Goal: Navigation & Orientation: Find specific page/section

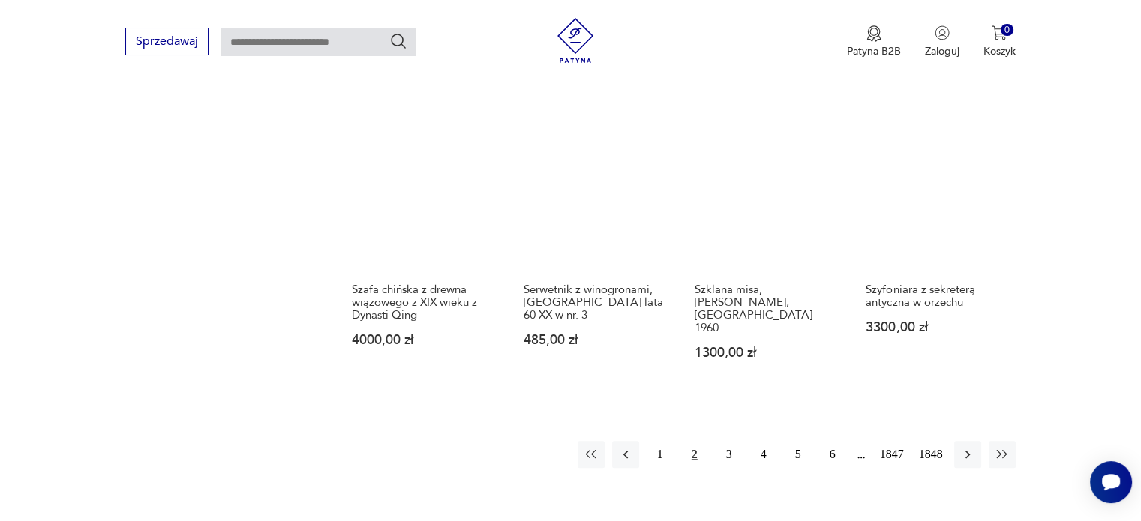
scroll to position [1319, 0]
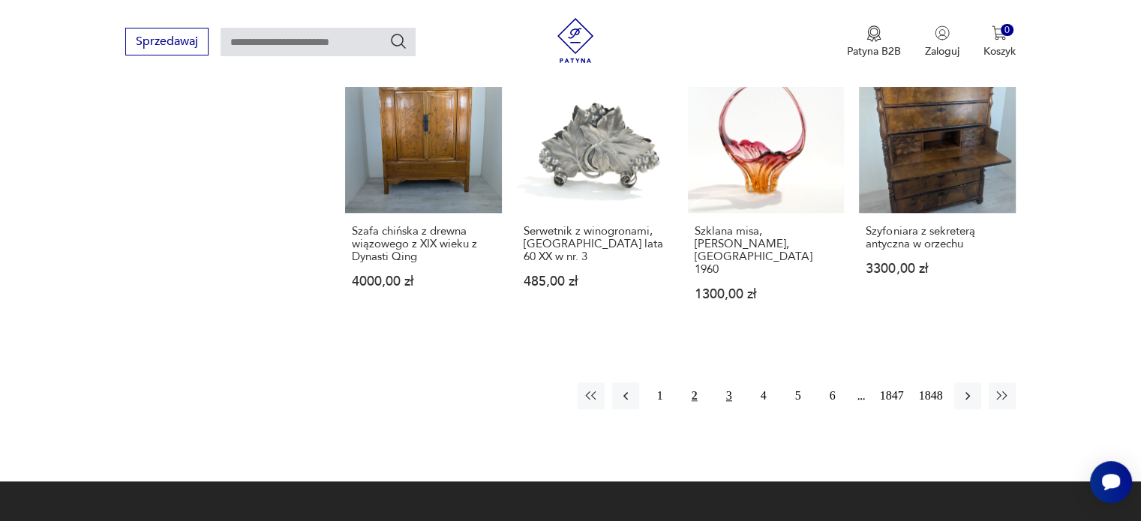
click at [732, 383] on button "3" at bounding box center [729, 396] width 27 height 27
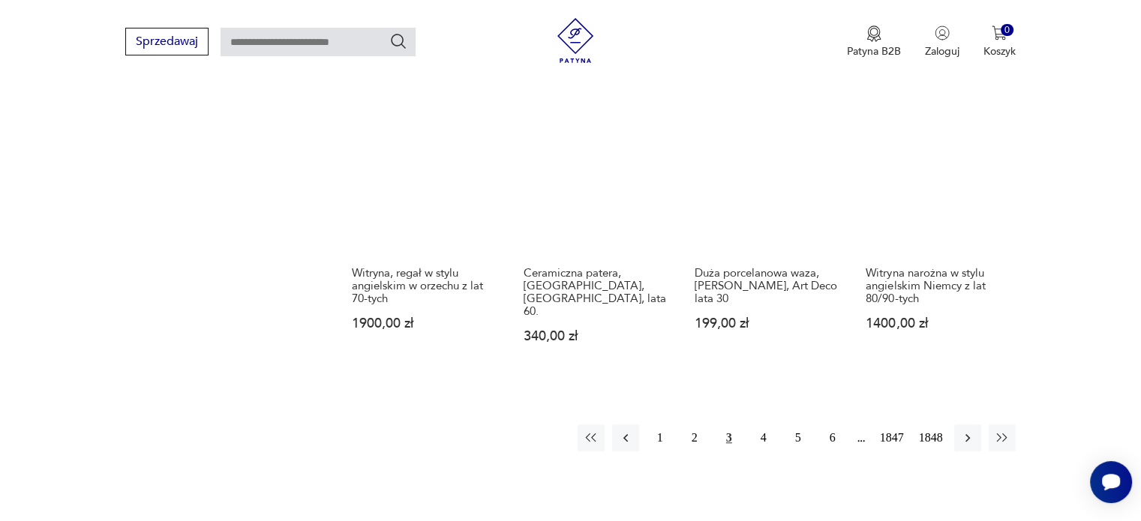
scroll to position [1319, 0]
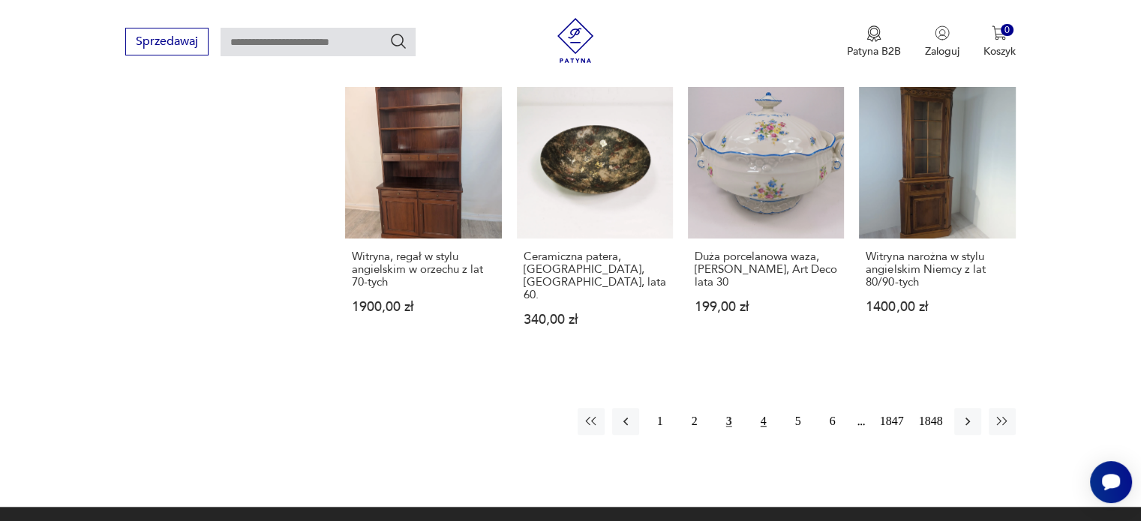
click at [762, 408] on button "4" at bounding box center [763, 421] width 27 height 27
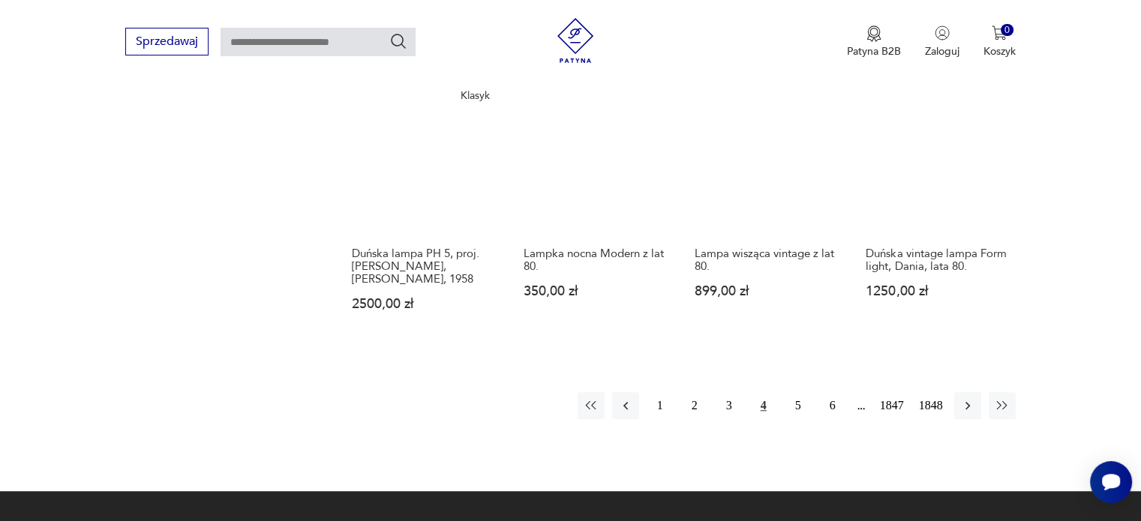
scroll to position [1319, 0]
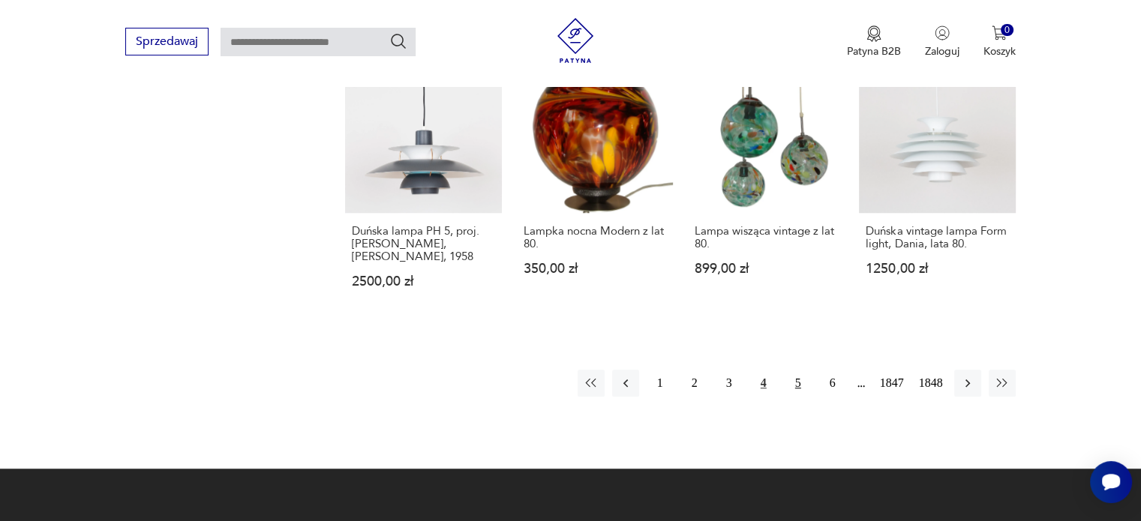
click at [798, 370] on button "5" at bounding box center [798, 383] width 27 height 27
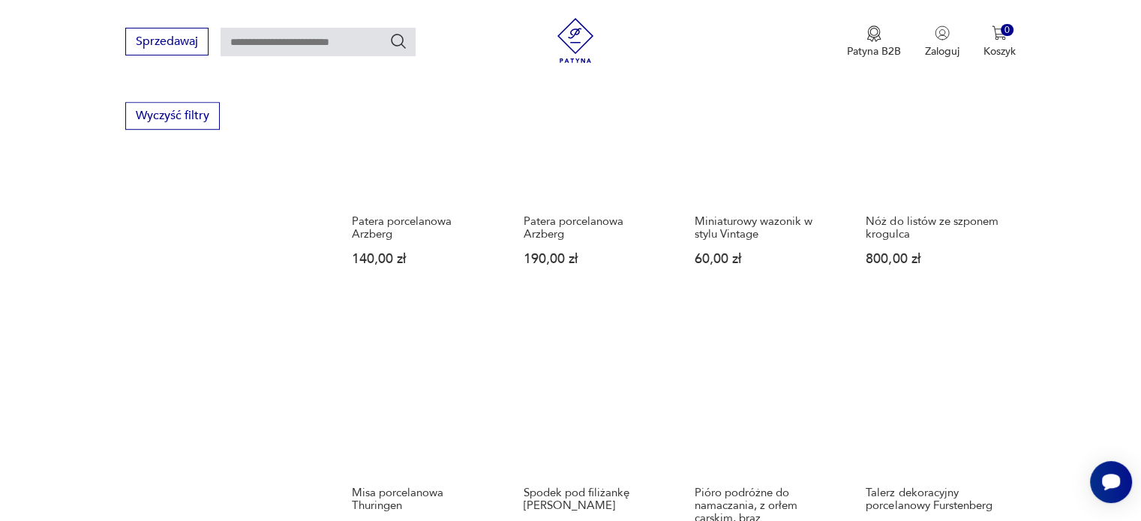
scroll to position [1319, 0]
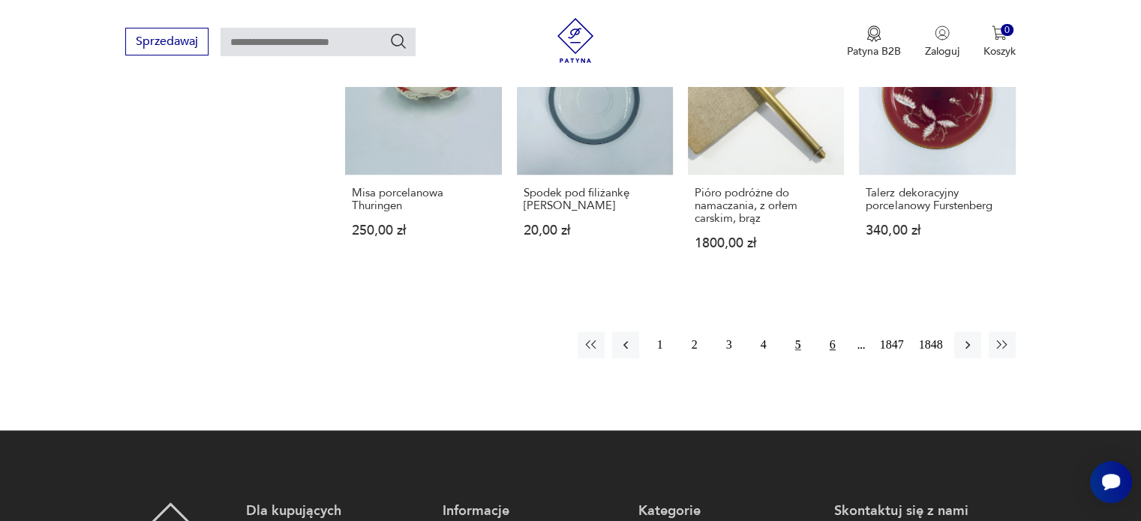
click at [830, 332] on button "6" at bounding box center [832, 345] width 27 height 27
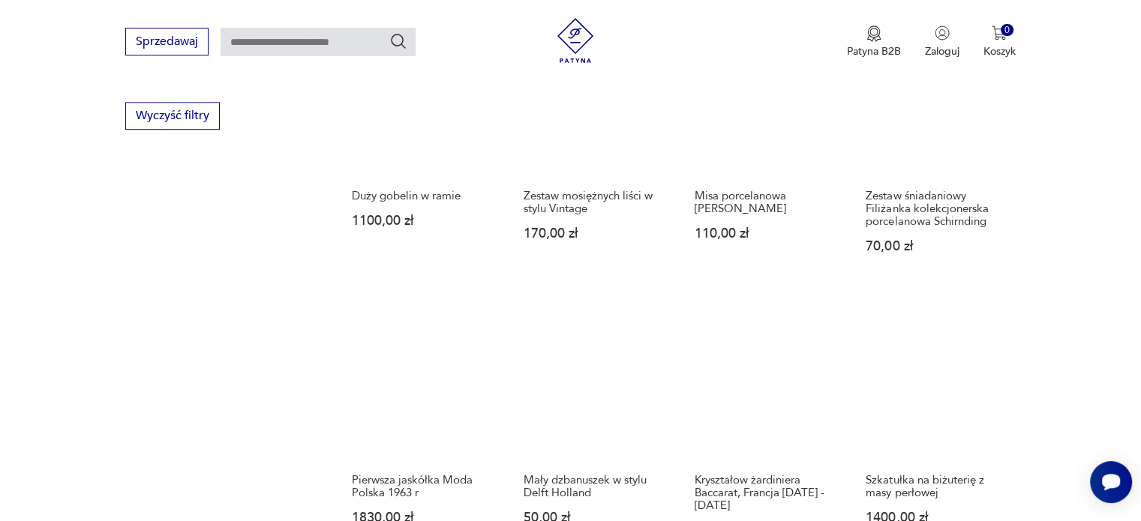
scroll to position [1244, 0]
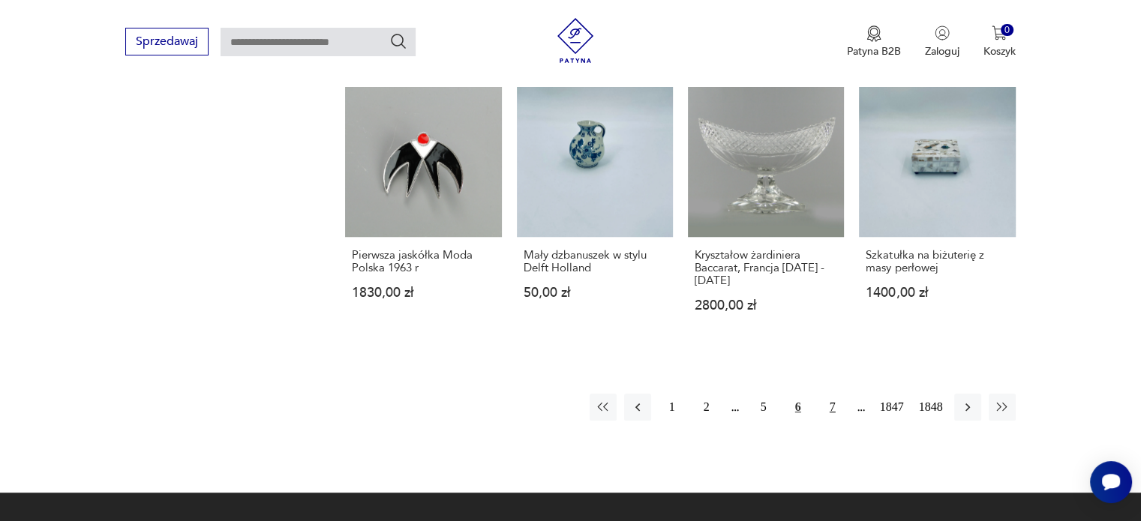
click at [835, 394] on button "7" at bounding box center [832, 407] width 27 height 27
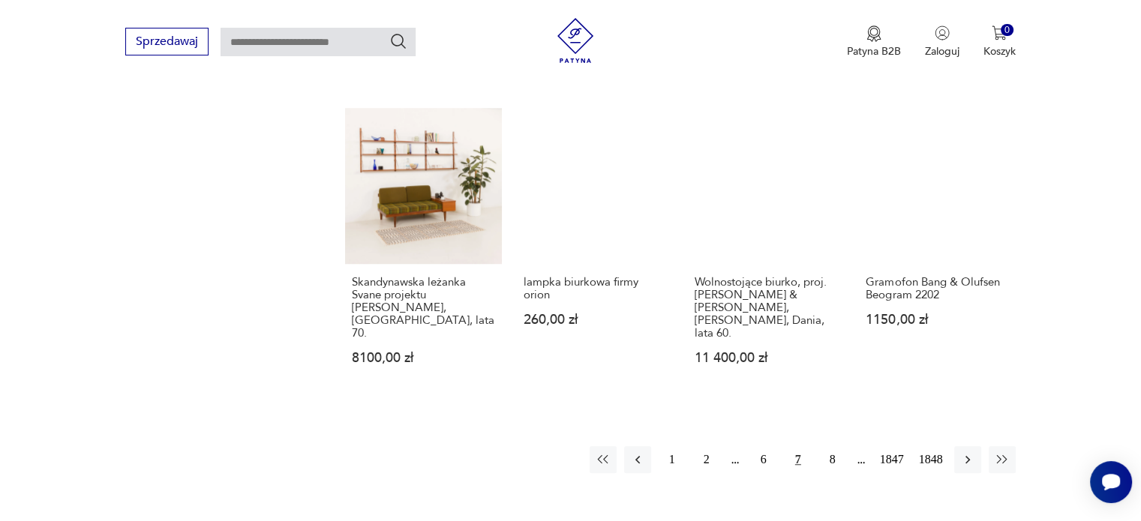
scroll to position [1319, 0]
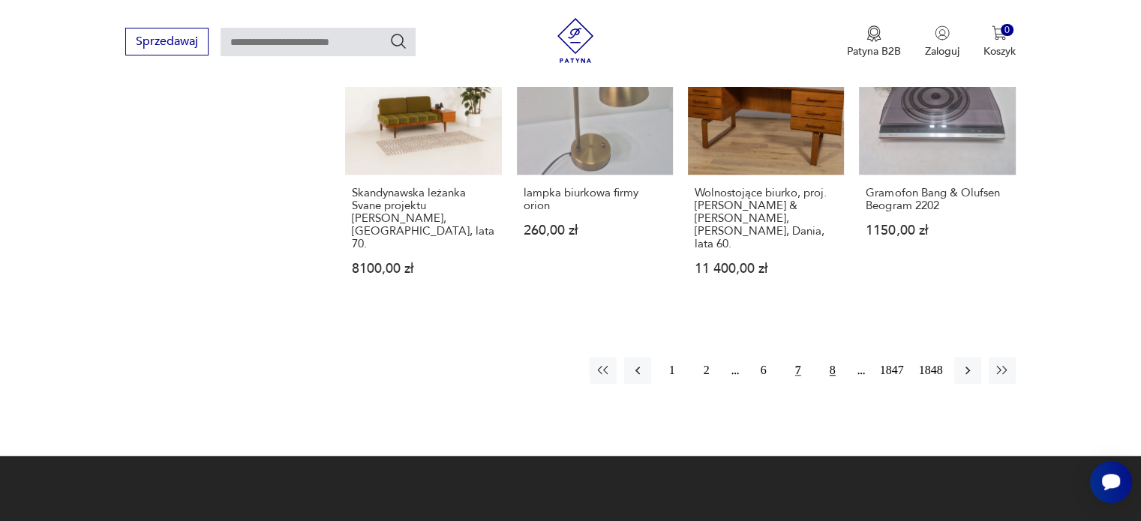
click at [831, 357] on button "8" at bounding box center [832, 370] width 27 height 27
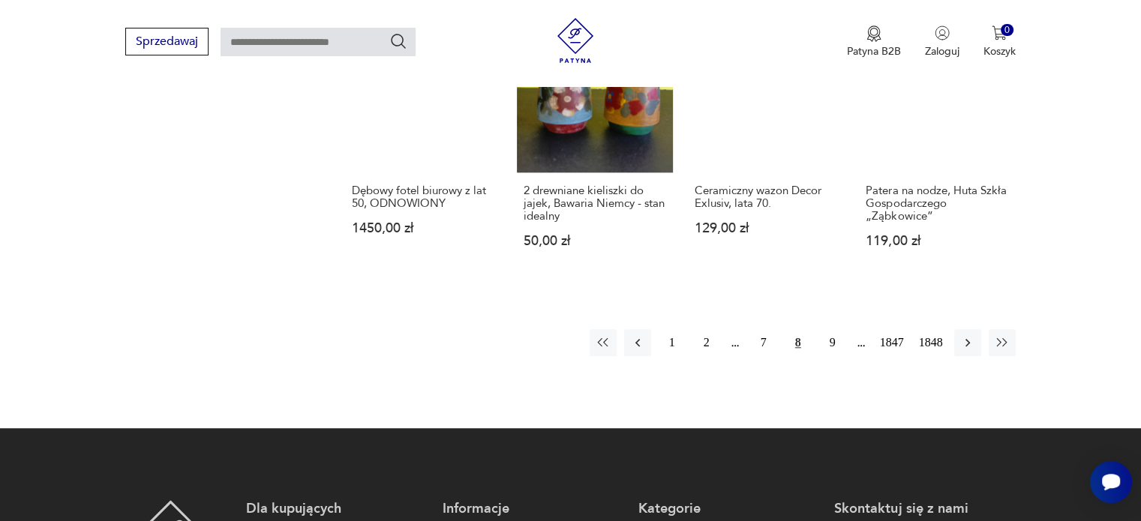
scroll to position [1469, 0]
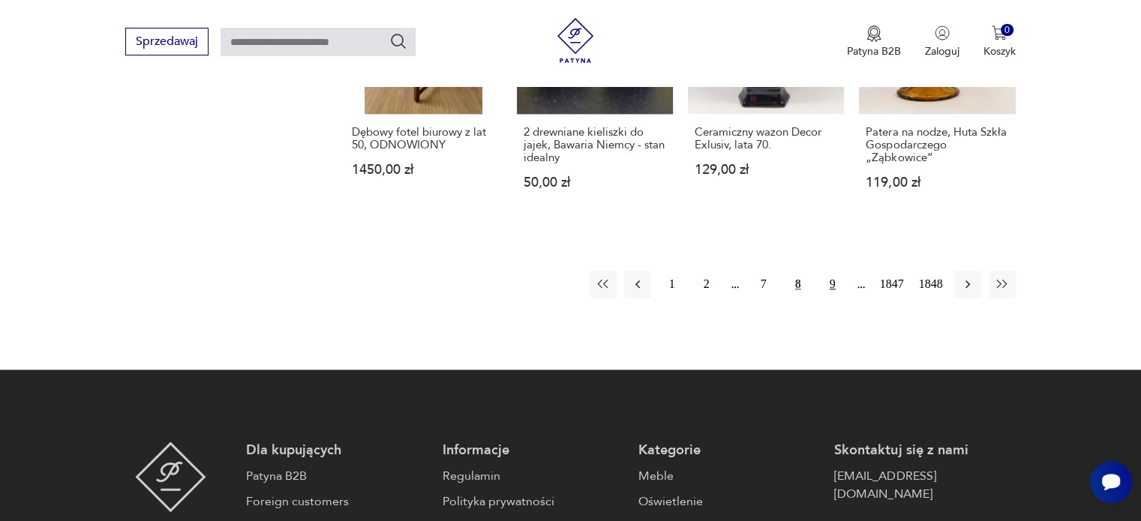
click at [830, 284] on button "9" at bounding box center [832, 284] width 27 height 27
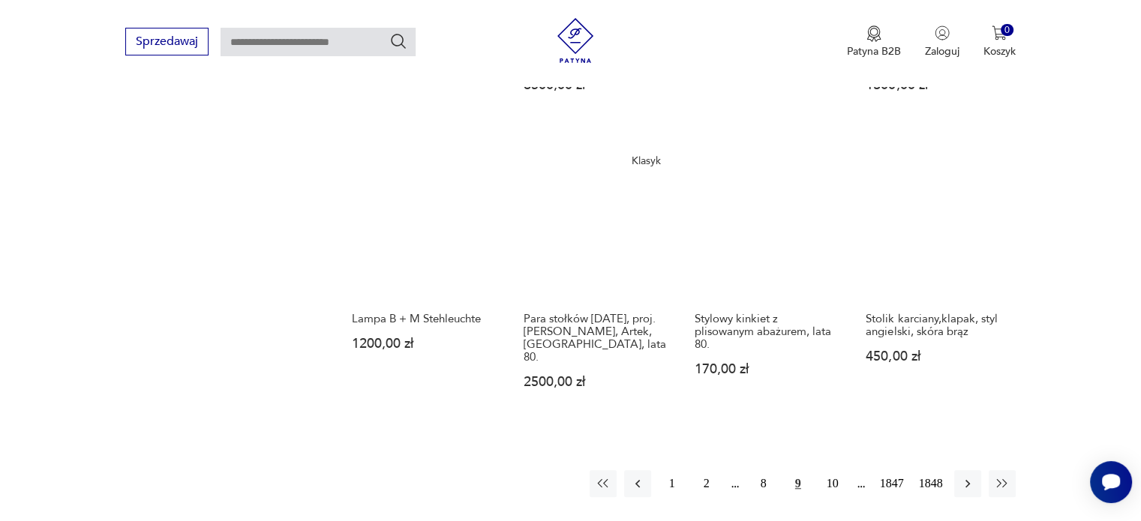
scroll to position [1244, 0]
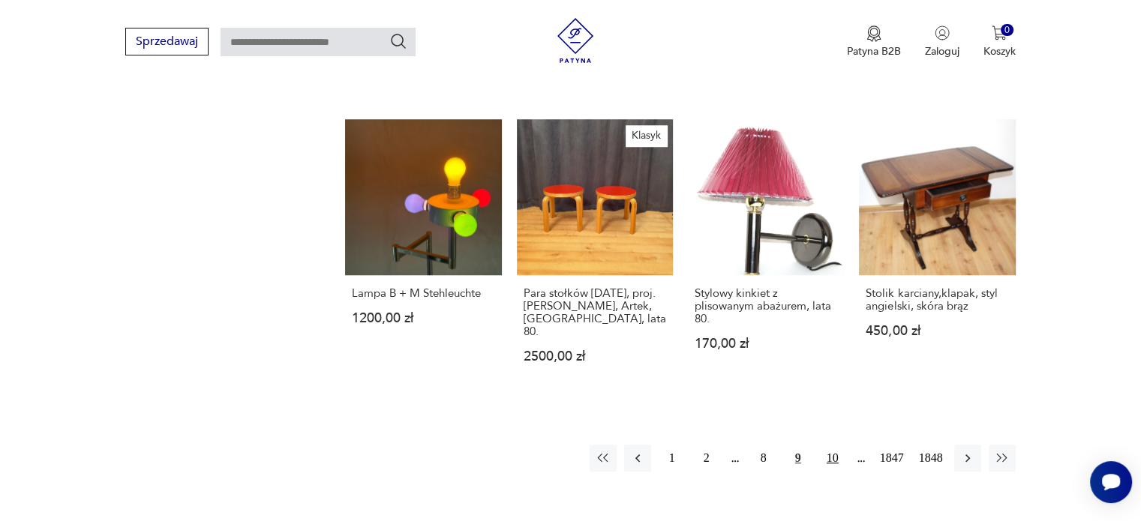
click at [827, 445] on button "10" at bounding box center [832, 458] width 27 height 27
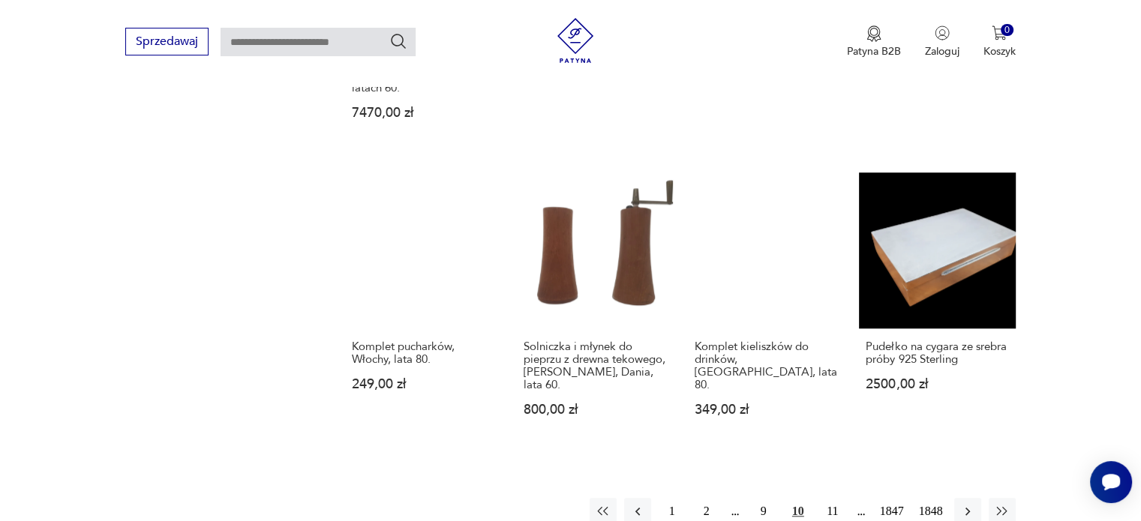
scroll to position [1394, 0]
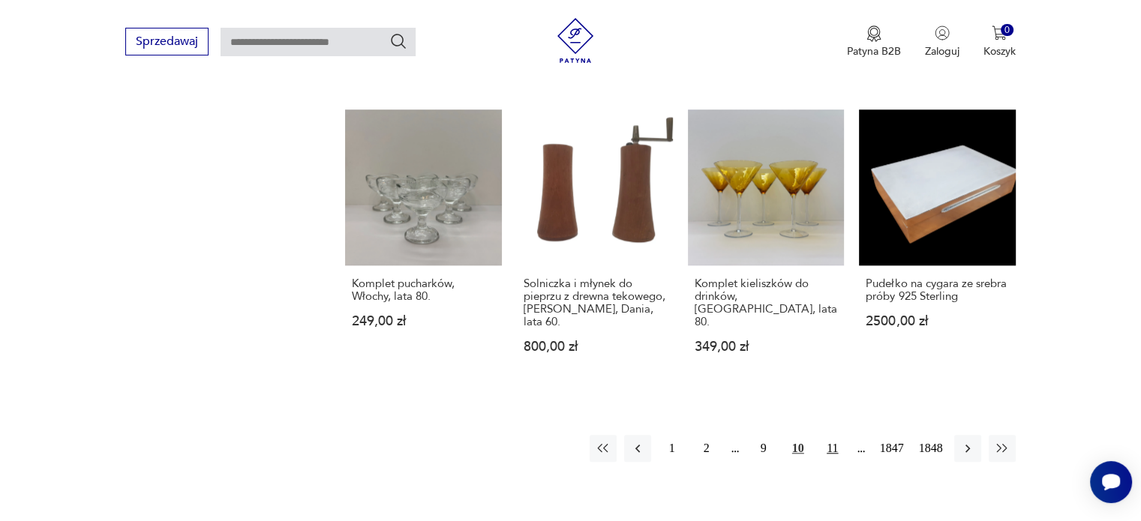
click at [836, 435] on button "11" at bounding box center [832, 448] width 27 height 27
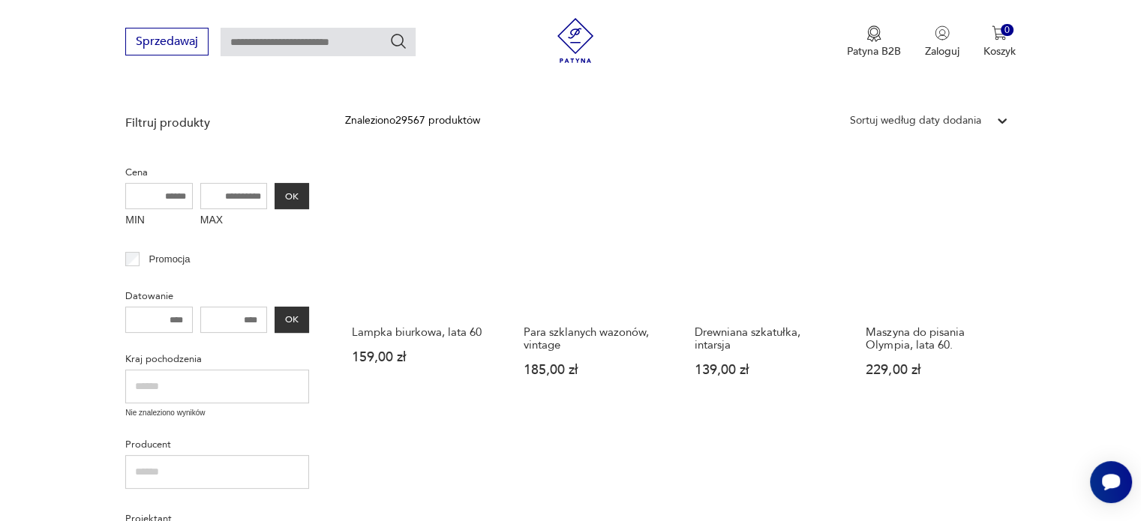
scroll to position [419, 0]
